Goal: Task Accomplishment & Management: Complete application form

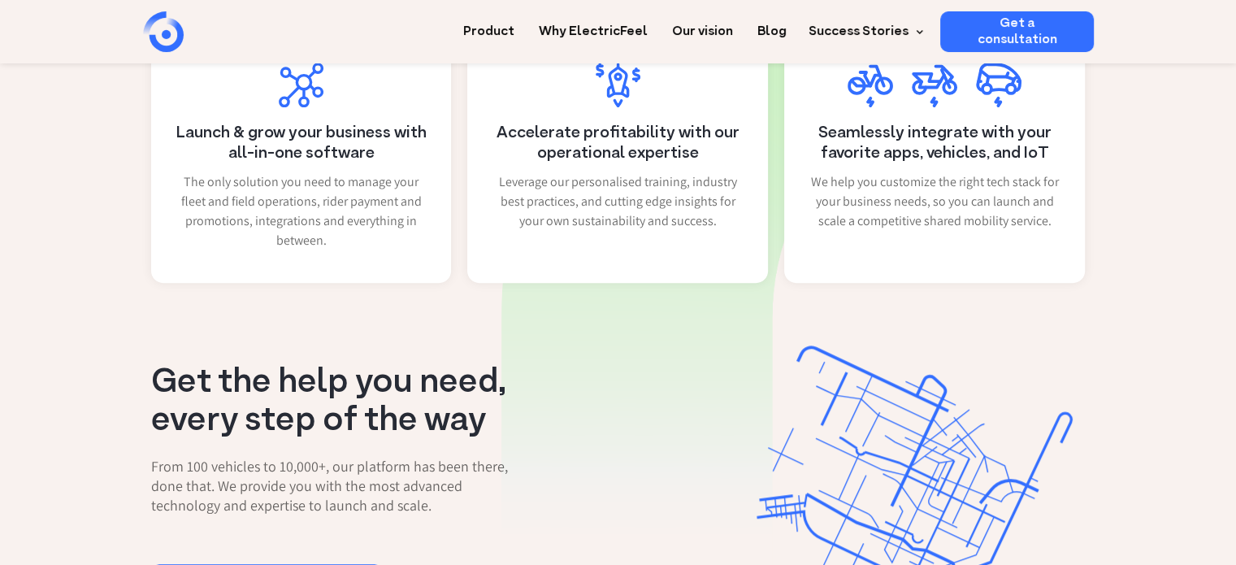
scroll to position [732, 0]
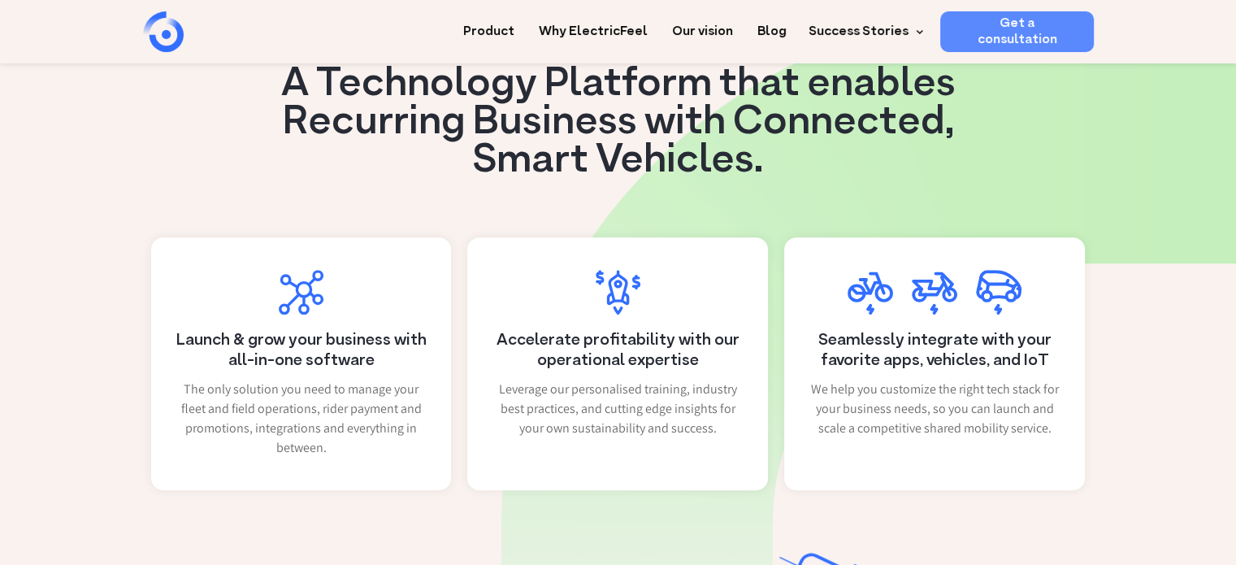
click at [1003, 35] on link "Get a consultation" at bounding box center [1018, 31] width 154 height 41
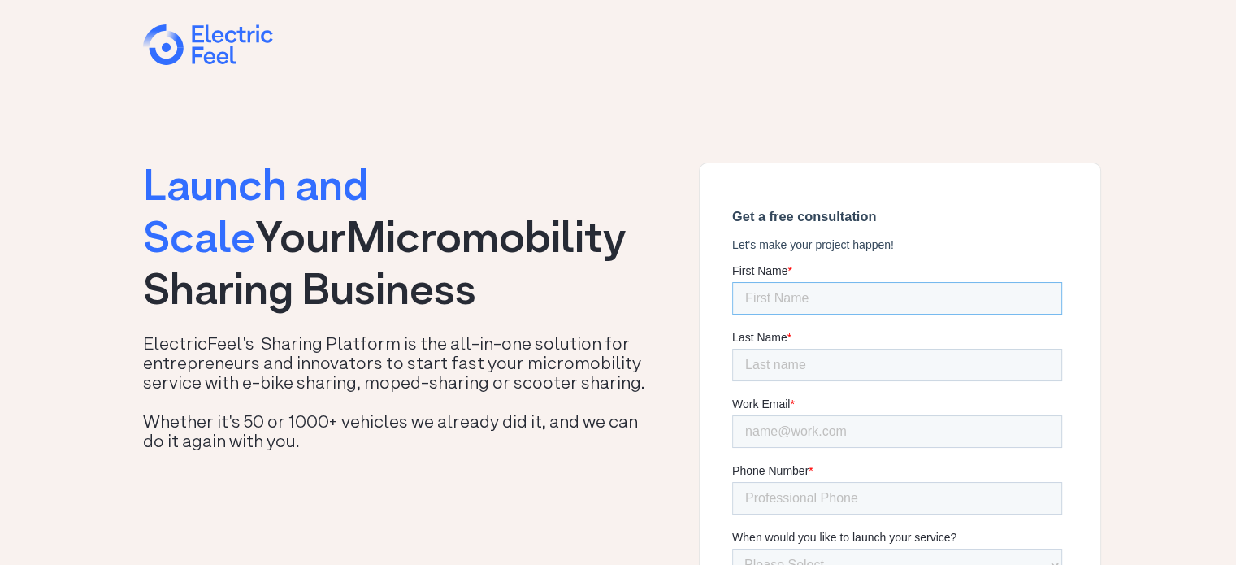
click at [789, 299] on input "First Name *" at bounding box center [897, 298] width 330 height 33
type input "Alexander"
click at [936, 349] on input "Last Name *" at bounding box center [897, 365] width 330 height 33
type input "Gat"
click at [969, 415] on input "Work Email *" at bounding box center [897, 431] width 330 height 33
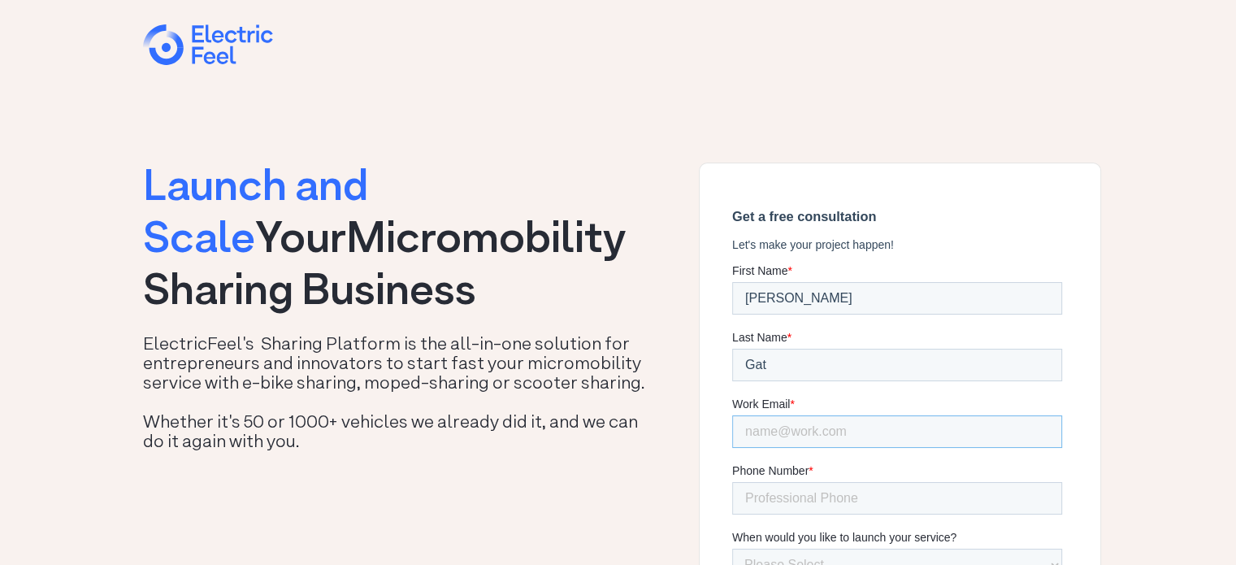
type input "ander@cyclebc.ca"
click at [919, 482] on input "Phone Number *" at bounding box center [897, 498] width 330 height 33
type input "250-380-2453"
click at [837, 549] on select "Please Select In less than 3 months Within 3-6 months More than 6 months from n…" at bounding box center [897, 565] width 330 height 33
select select "Less than 3 months"
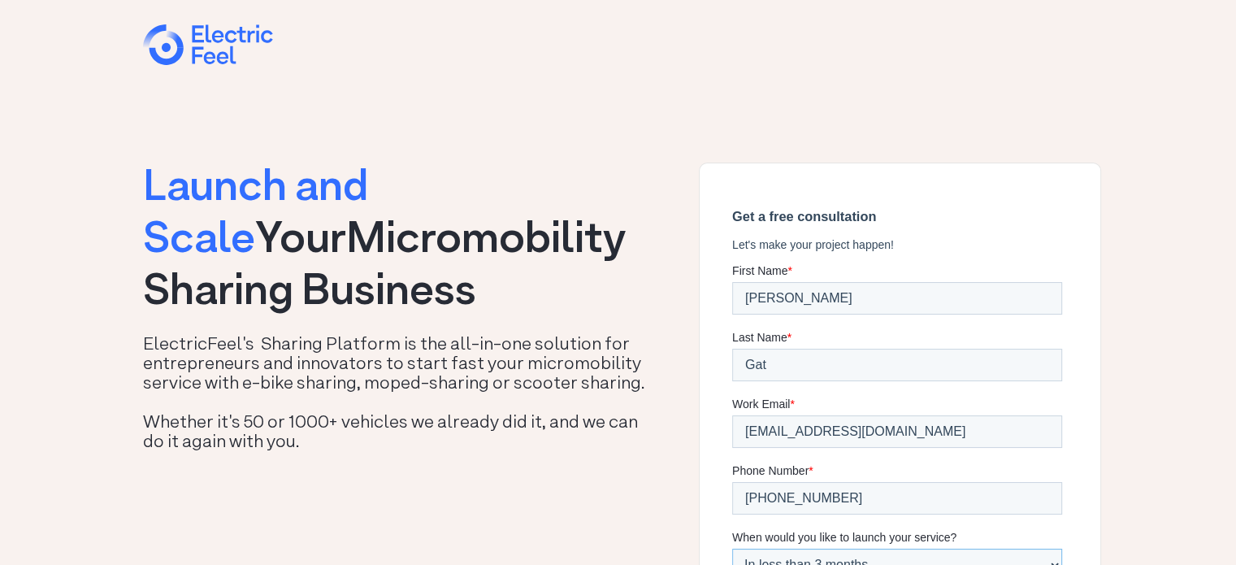
click at [732, 549] on select "Please Select In less than 3 months Within 3-6 months More than 6 months from n…" at bounding box center [897, 565] width 330 height 33
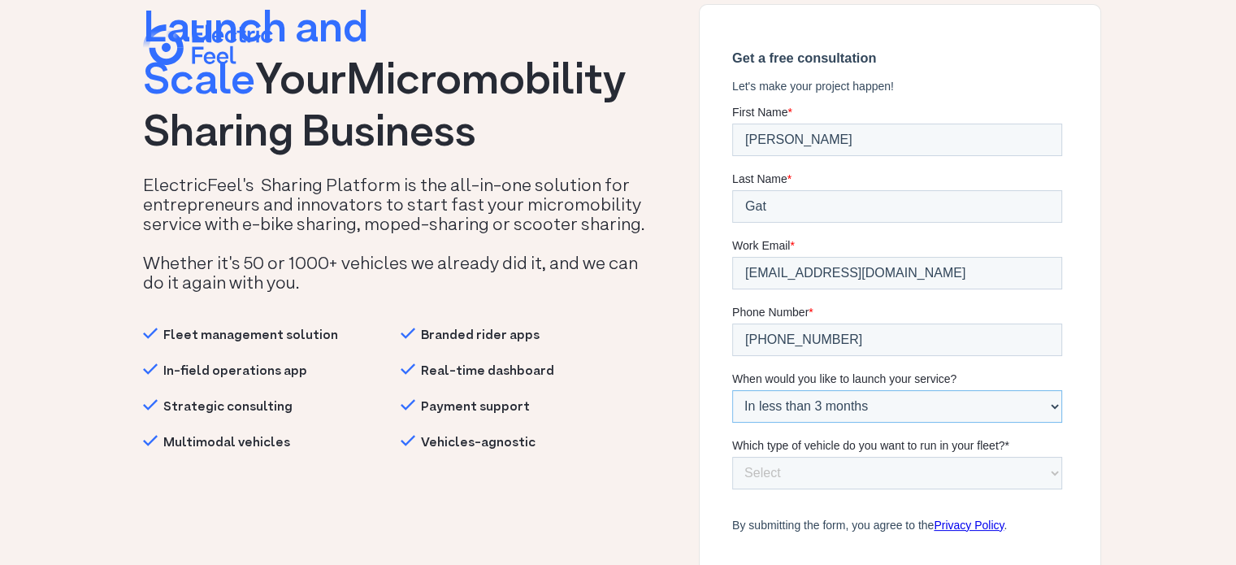
scroll to position [163, 0]
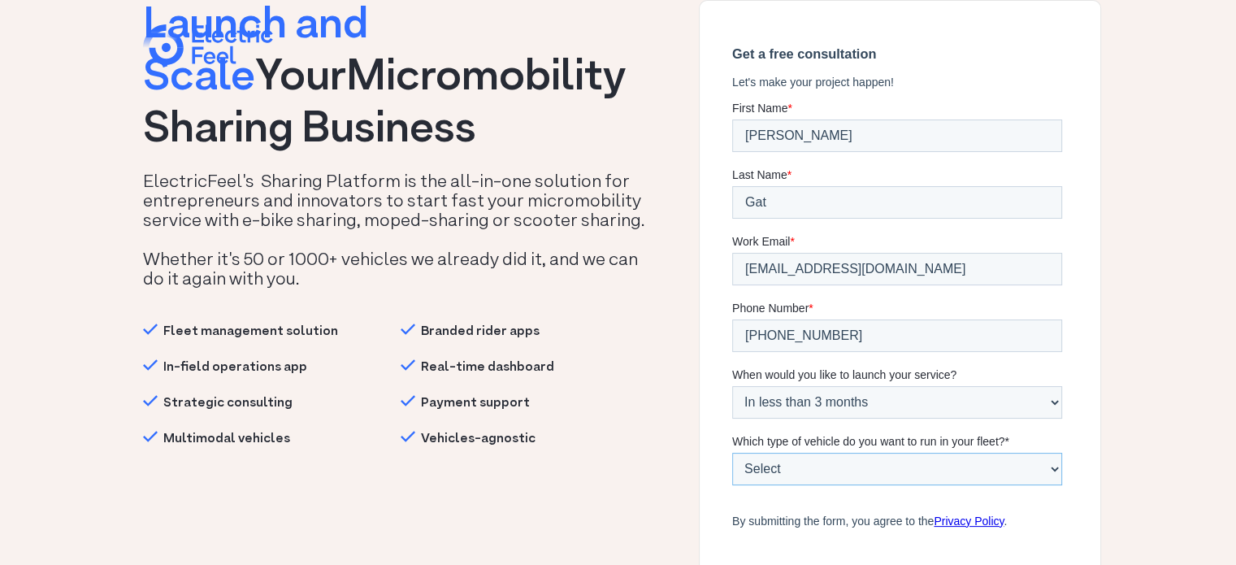
click at [865, 453] on select "Select E-bikes E-mopeds Kick-scooters Electric Vehicle (EV), pod-car Multimodal…" at bounding box center [897, 469] width 330 height 33
select select "Kick-scooters"
click at [732, 453] on select "Select E-bikes E-mopeds Kick-scooters Electric Vehicle (EV), pod-car Multimodal…" at bounding box center [897, 469] width 330 height 33
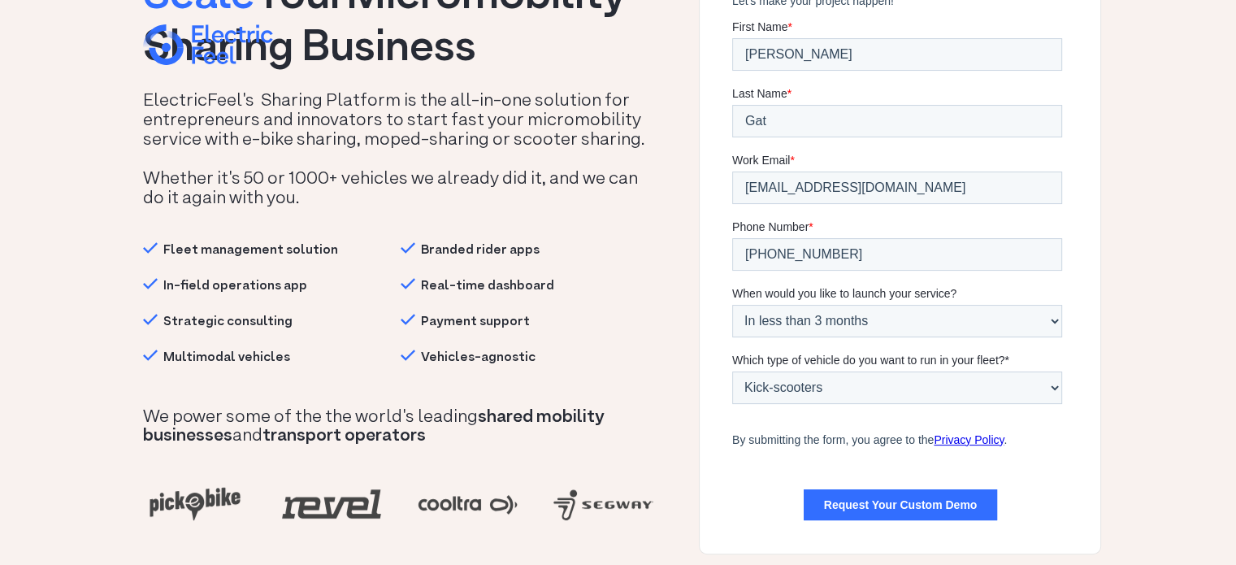
click at [850, 489] on input "Request Your Custom Demo" at bounding box center [900, 504] width 194 height 31
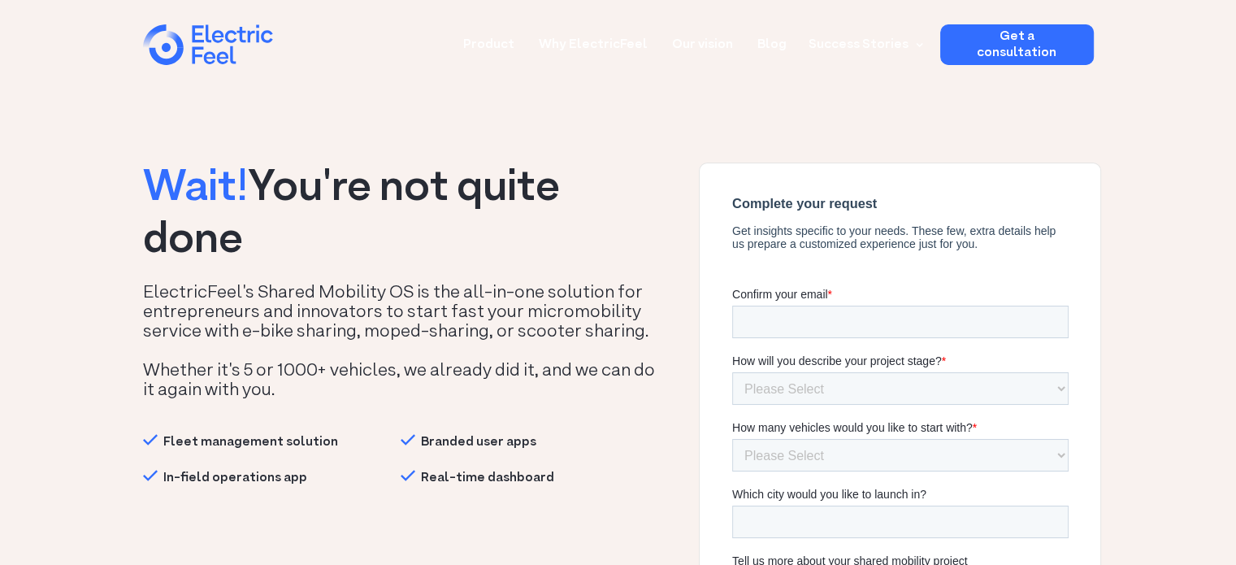
click at [215, 26] on div "home" at bounding box center [236, 46] width 98 height 49
